Goal: Information Seeking & Learning: Learn about a topic

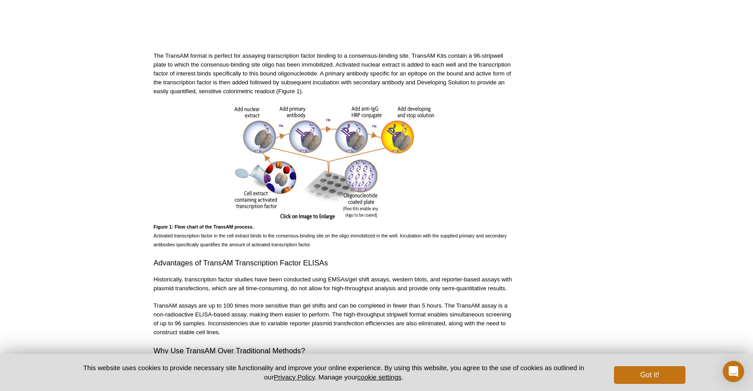
scroll to position [365, 0]
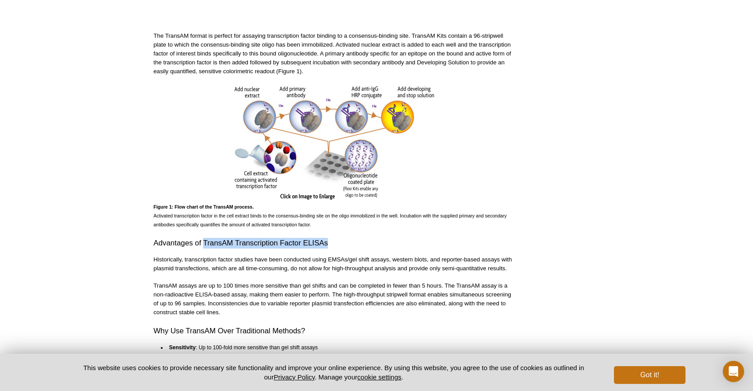
drag, startPoint x: 203, startPoint y: 256, endPoint x: 328, endPoint y: 241, distance: 125.7
click at [328, 241] on h2 "Advantages of TransAM Transcription Factor ELISAs" at bounding box center [334, 243] width 361 height 11
copy h2 "TransAM Transcription Factor ELISAs"
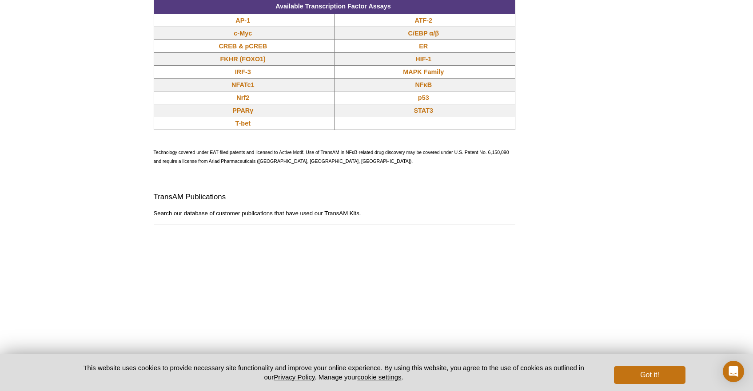
scroll to position [691, 0]
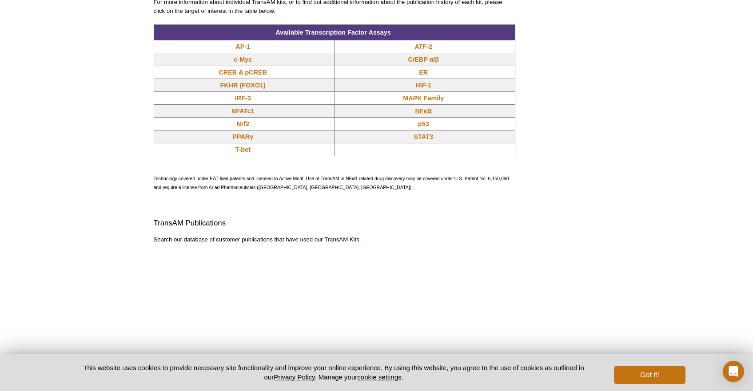
click at [427, 108] on link "NFκB" at bounding box center [423, 111] width 17 height 9
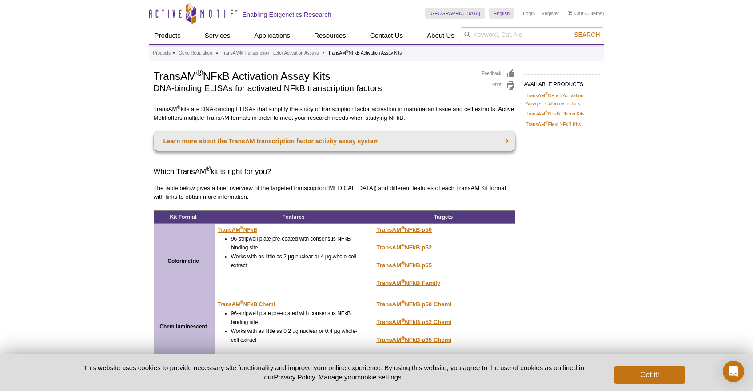
click at [401, 230] on sup "®" at bounding box center [403, 227] width 4 height 5
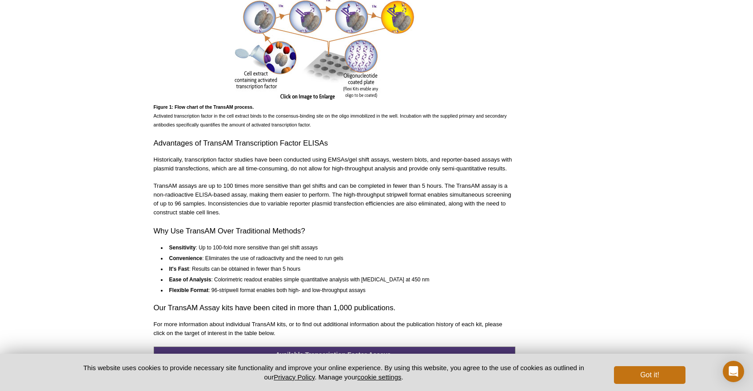
scroll to position [571, 0]
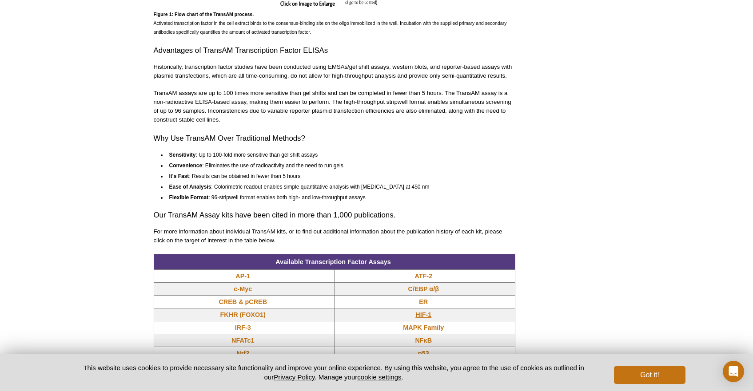
click at [419, 316] on link "HIF-1" at bounding box center [423, 314] width 16 height 9
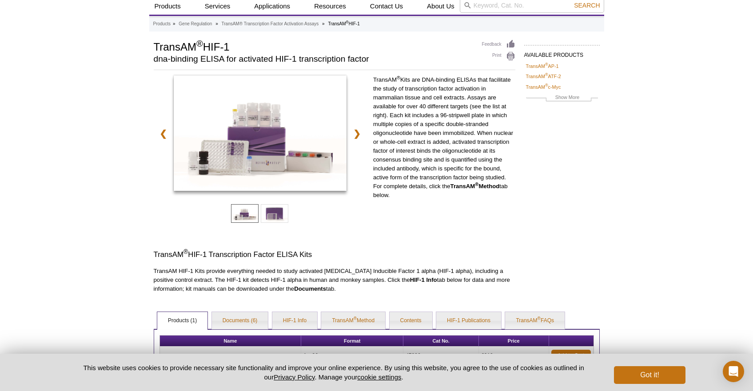
scroll to position [30, 0]
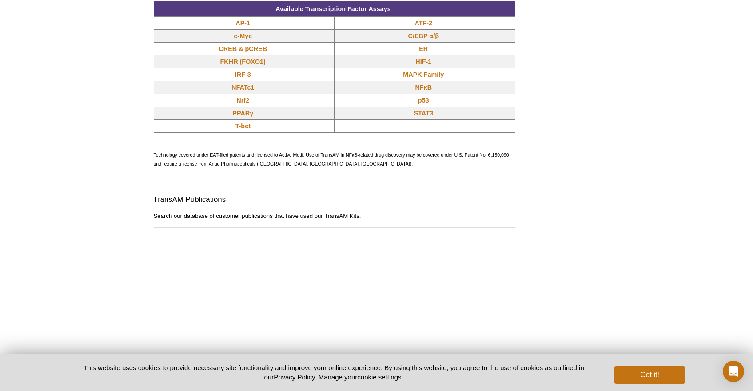
scroll to position [700, 0]
